Goal: Transaction & Acquisition: Purchase product/service

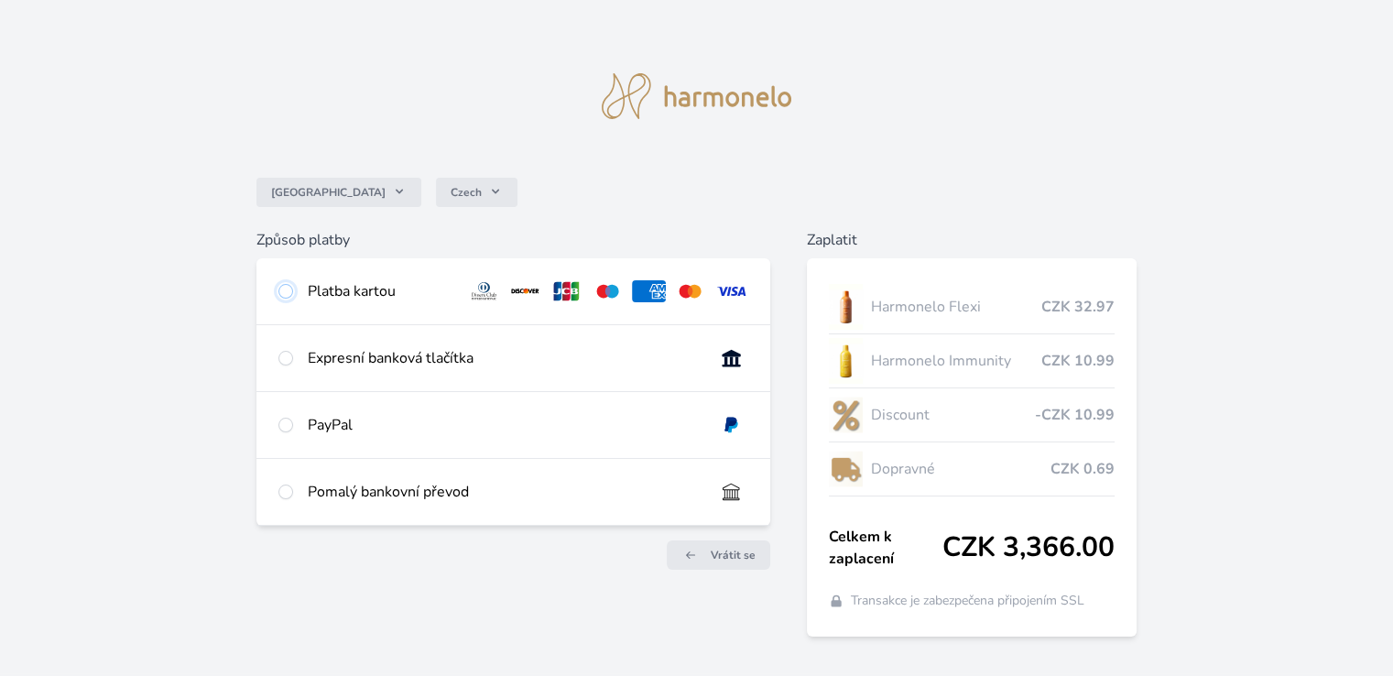
click at [284, 291] on input "radio" at bounding box center [285, 291] width 15 height 15
radio input "true"
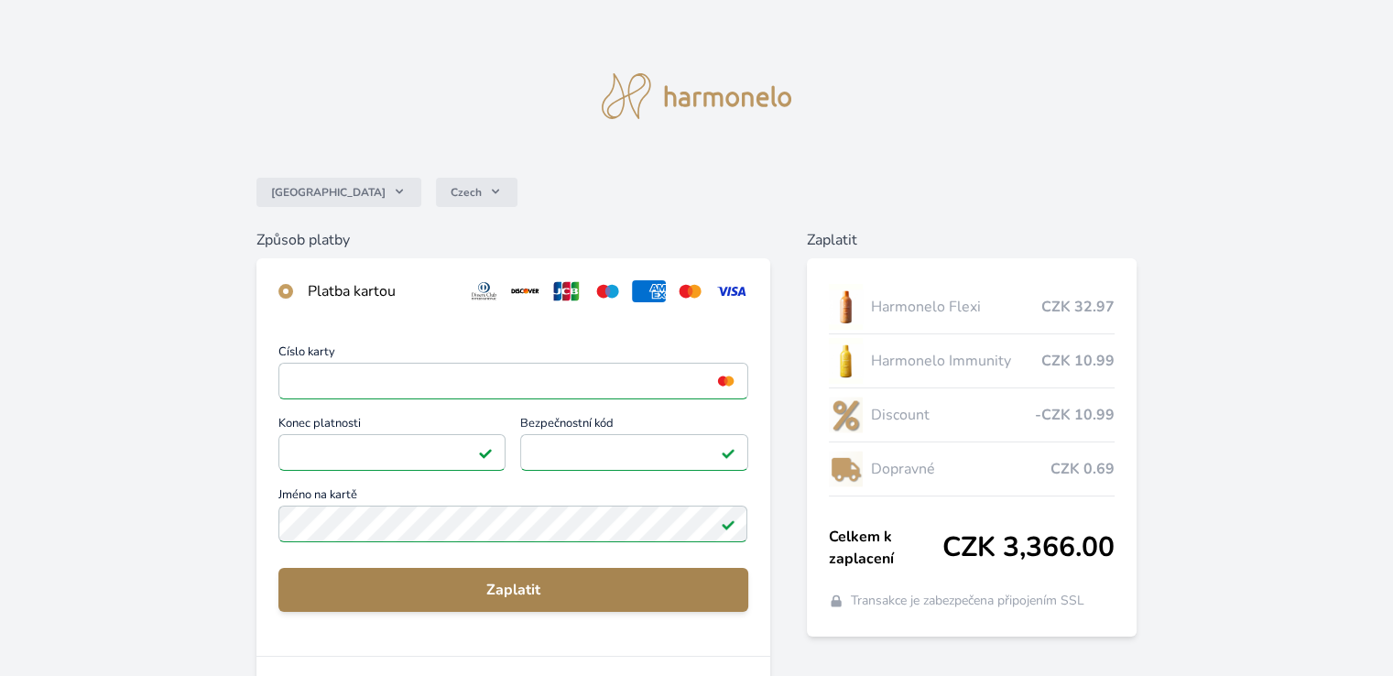
click at [529, 582] on span "Zaplatit" at bounding box center [513, 590] width 440 height 22
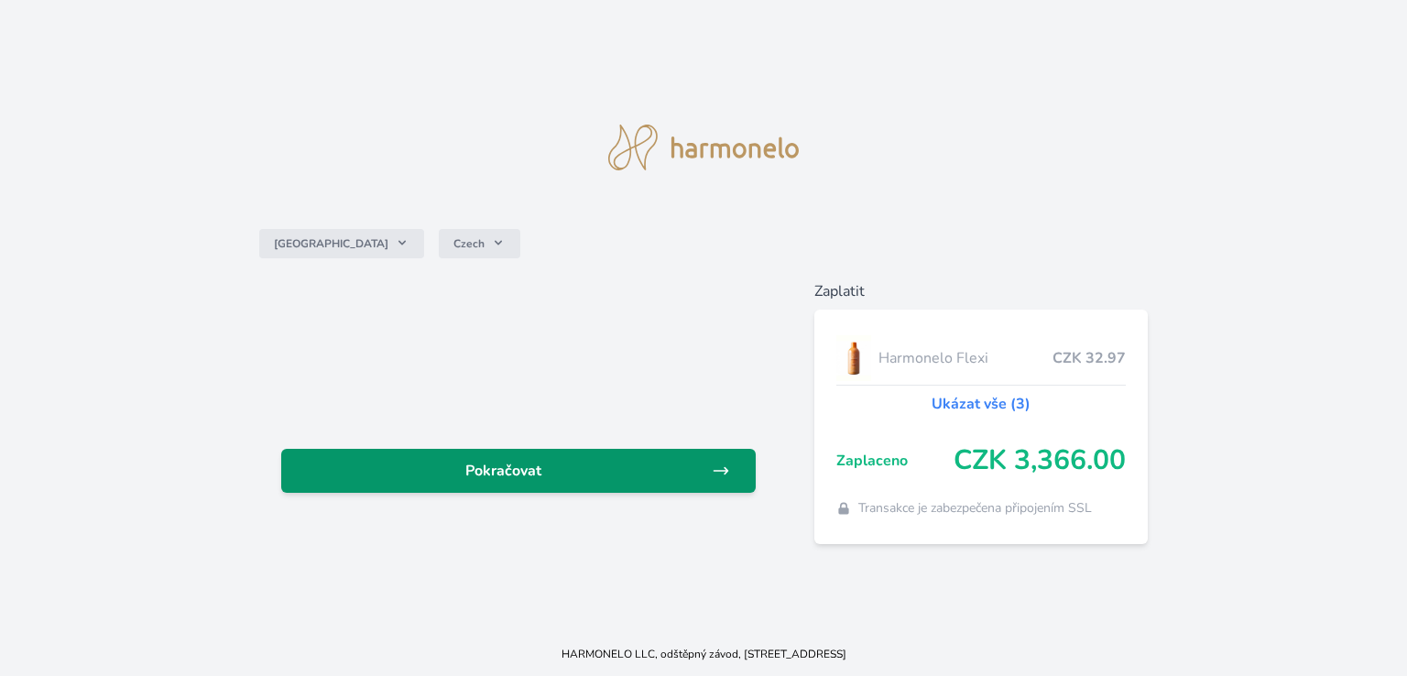
click at [543, 475] on span "Pokračovat" at bounding box center [504, 471] width 416 height 22
